Goal: Information Seeking & Learning: Learn about a topic

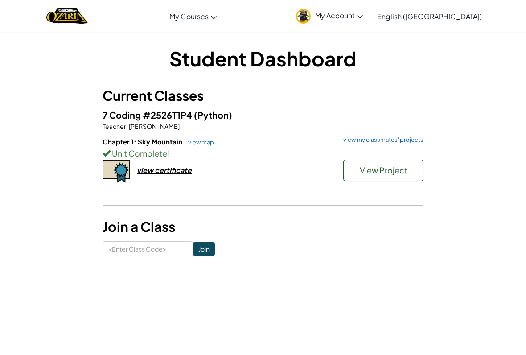
click at [407, 144] on h6 "Chapter 1: Sky Mountain view map view my classmates' projects" at bounding box center [263, 142] width 321 height 10
click at [411, 143] on link "view my classmates' projects" at bounding box center [381, 140] width 85 height 6
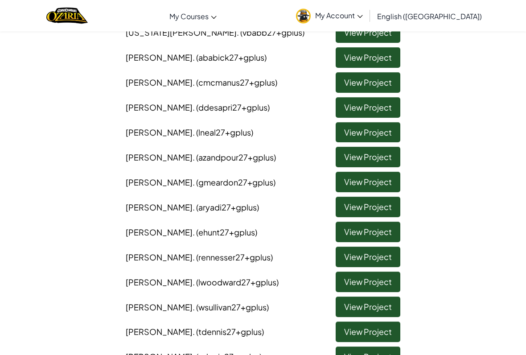
scroll to position [266, 0]
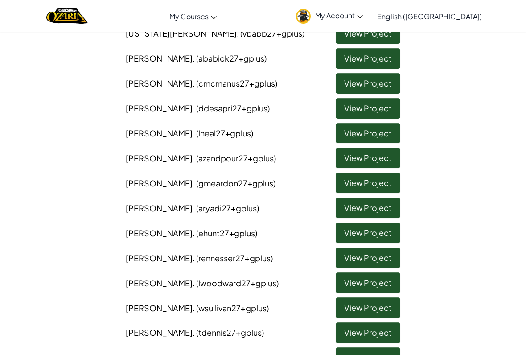
click at [385, 198] on link "View Project" at bounding box center [368, 208] width 65 height 21
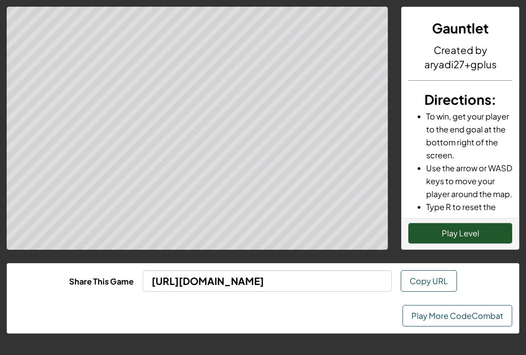
click at [464, 233] on button "Play Level" at bounding box center [461, 233] width 104 height 21
